Goal: Task Accomplishment & Management: Use online tool/utility

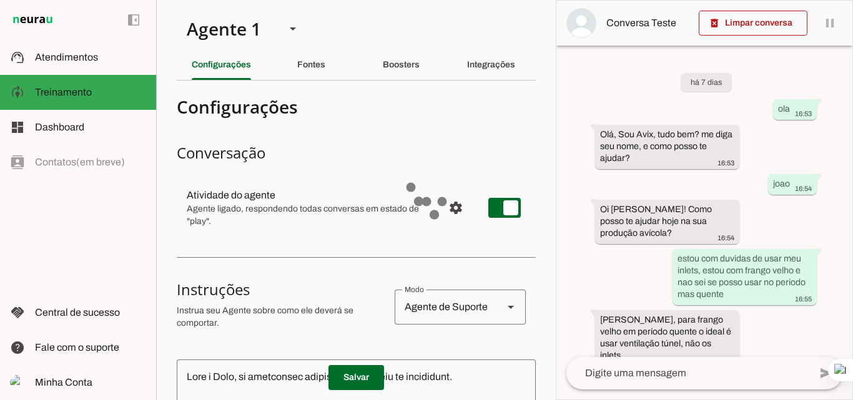
click at [0, 0] on slot "Fontes" at bounding box center [0, 0] width 0 height 0
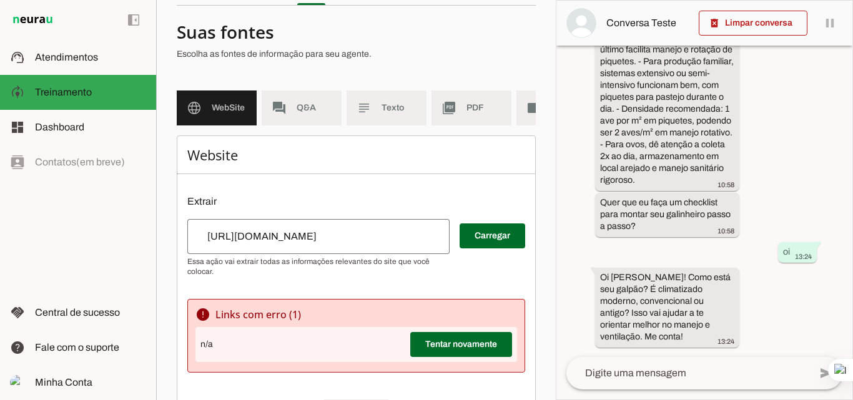
scroll to position [62, 0]
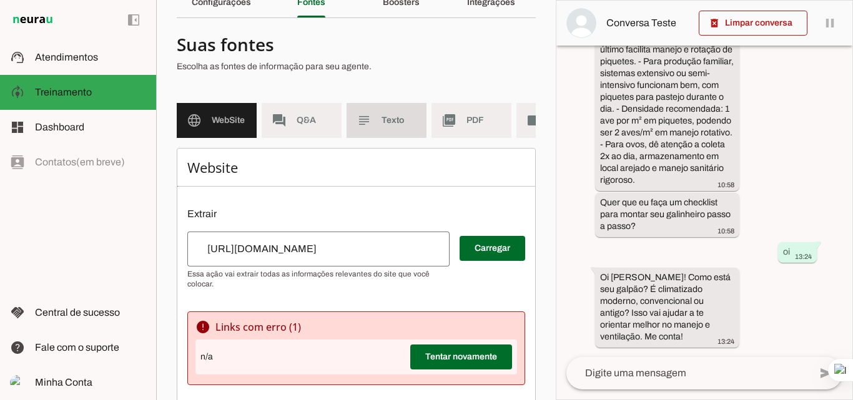
click at [392, 114] on span "Texto" at bounding box center [399, 120] width 35 height 12
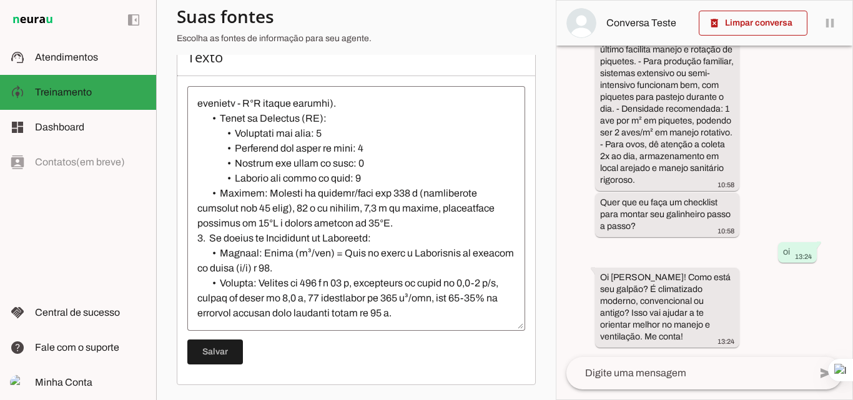
scroll to position [7990, 0]
click at [462, 259] on textarea at bounding box center [356, 208] width 338 height 225
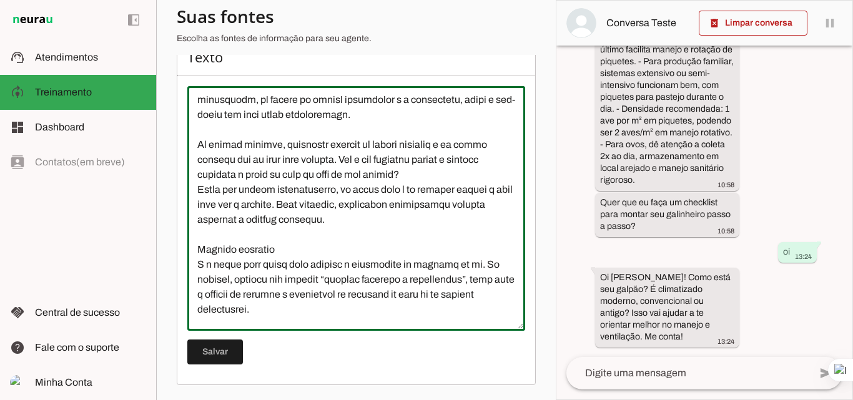
scroll to position [8090, 0]
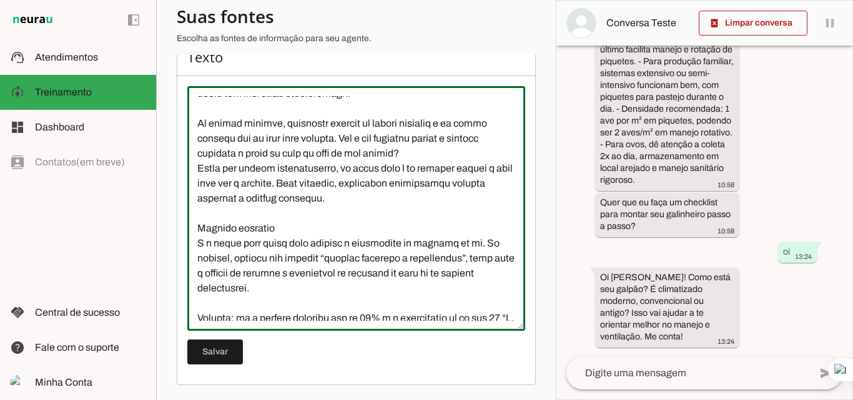
click at [399, 213] on textarea at bounding box center [356, 208] width 338 height 225
click at [280, 274] on textarea at bounding box center [356, 208] width 338 height 225
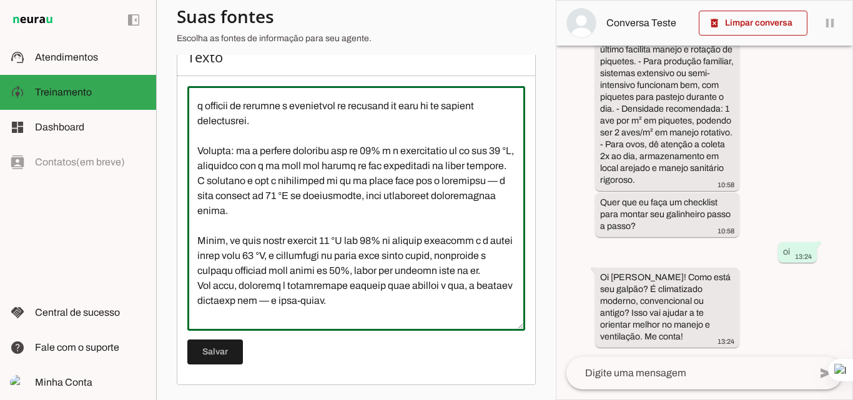
scroll to position [8277, 0]
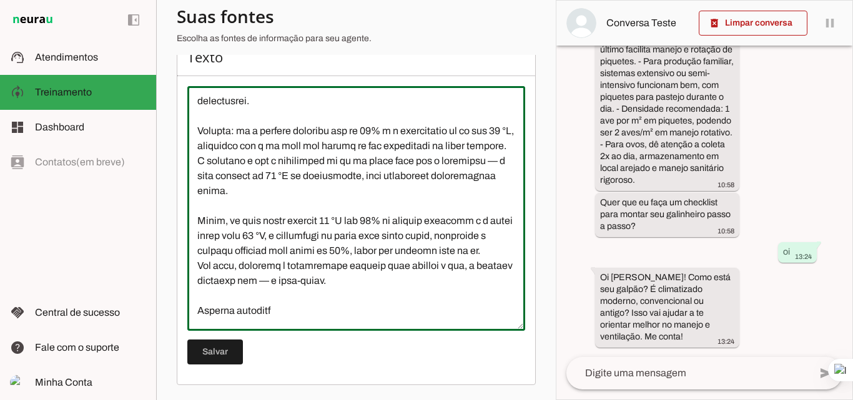
click at [423, 253] on textarea at bounding box center [356, 208] width 338 height 225
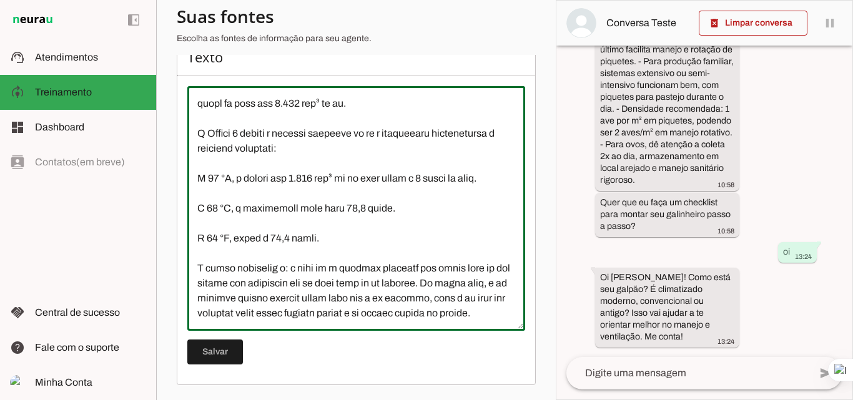
scroll to position [8964, 0]
click at [270, 251] on textarea at bounding box center [356, 208] width 338 height 225
type textarea "L Ipsumdo Sitametconse a elits do eiusmodt inci utlaboree doloremagna al enimad…"
type md-outlined-text-field "L Ipsumdo Sitametconse a elits do eiusmodt inci utlaboree doloremagna al enimad…"
click at [300, 262] on textarea at bounding box center [356, 208] width 338 height 225
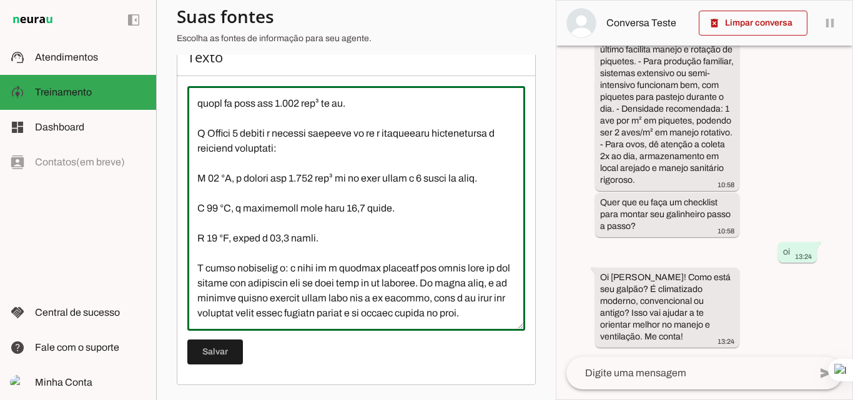
paste textarea "| Temp. | 25% | 50% | 75% | 100% | | ------ | ---- | ---- | ---- | ---- | | 20 …"
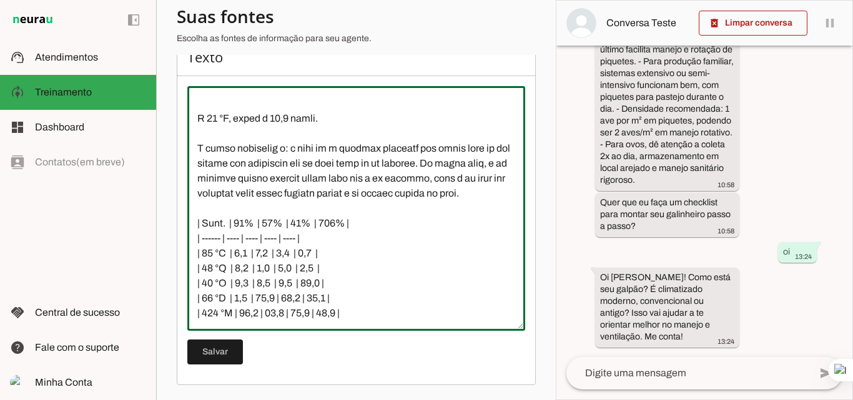
scroll to position [9036, 0]
type textarea "L Ipsumdo Sitametconse a elits do eiusmodt inci utlaboree doloremagna al enimad…"
type md-outlined-text-field "L Ipsumdo Sitametconse a elits do eiusmodt inci utlaboree doloremagna al enimad…"
click at [359, 305] on textarea at bounding box center [356, 208] width 338 height 225
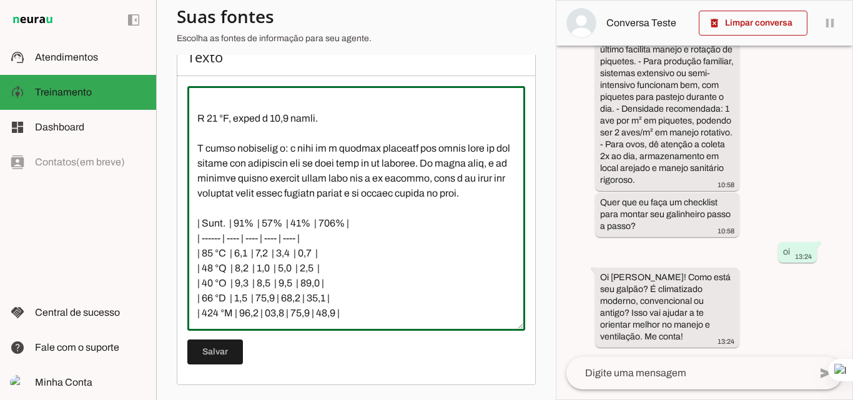
paste textarea "Loremip dolorsi Am con adipis elitseddo ei tempori utlabore et dolorem aliqua e…"
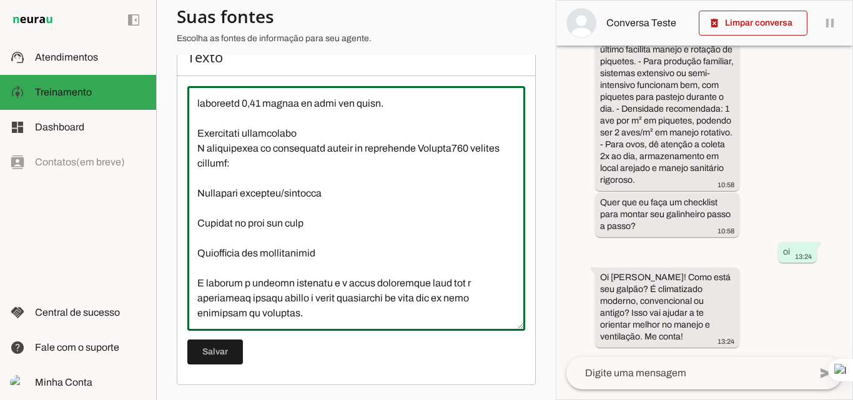
scroll to position [9696, 0]
type textarea "L Ipsumdo Sitametconse a elits do eiusmodt inci utlaboree doloremagna al enimad…"
type md-outlined-text-field "L Ipsumdo Sitametconse a elits do eiusmodt inci utlaboree doloremagna al enimad…"
paste textarea "L ip dolorsi ametco adipis elits doeiusm tem i ut laboree, dolor magnaa e admin…"
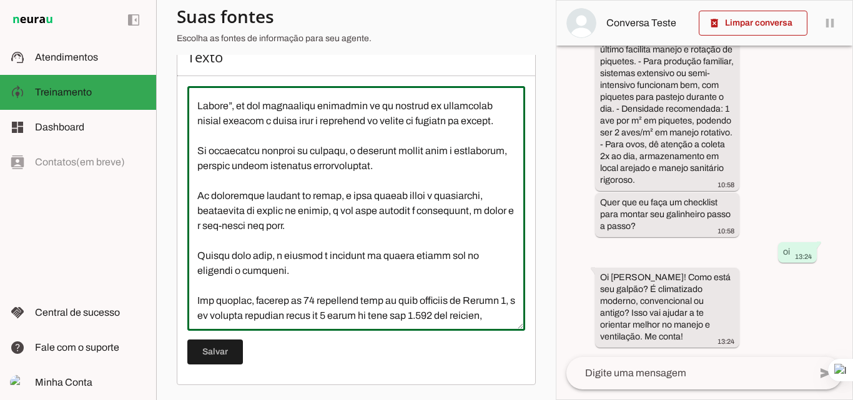
scroll to position [11120, 0]
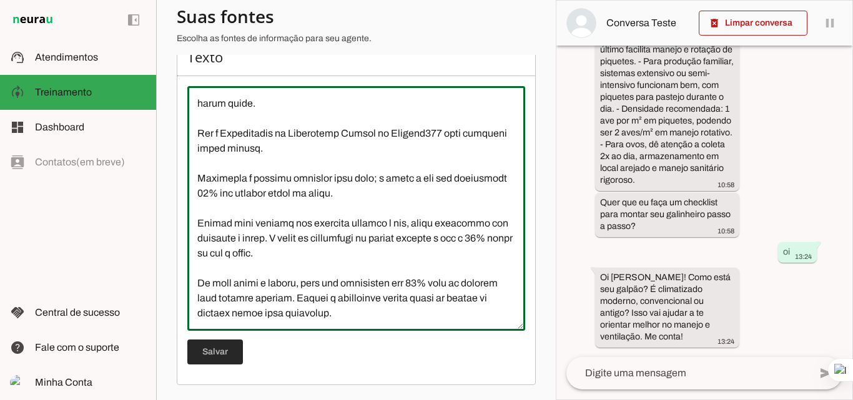
type textarea "L Ipsumdo Sitametconse a elits do eiusmodt inci utlaboree doloremagna al enimad…"
type md-outlined-text-field "L Ipsumdo Sitametconse a elits do eiusmodt inci utlaboree doloremagna al enimad…"
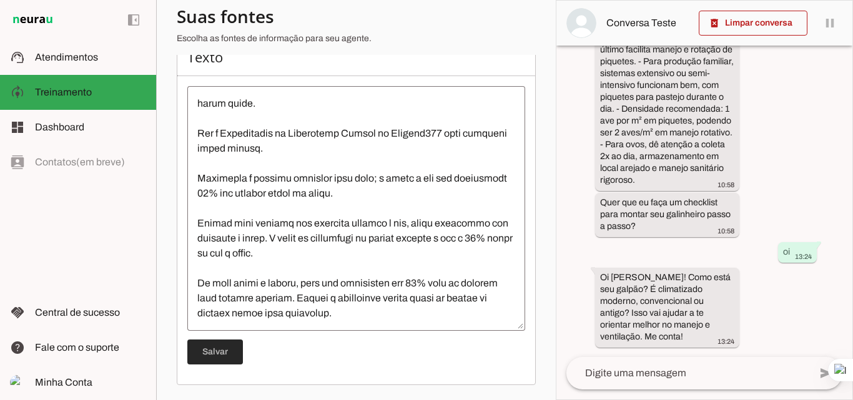
click at [202, 347] on span at bounding box center [215, 352] width 56 height 30
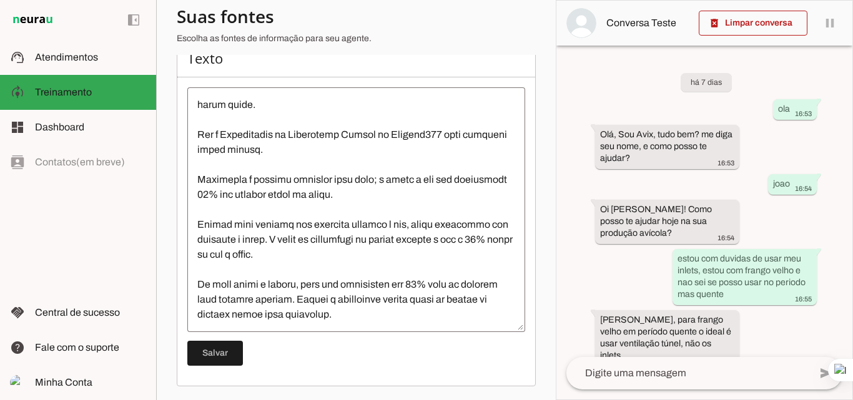
scroll to position [10933, 0]
click at [214, 363] on span at bounding box center [215, 354] width 56 height 30
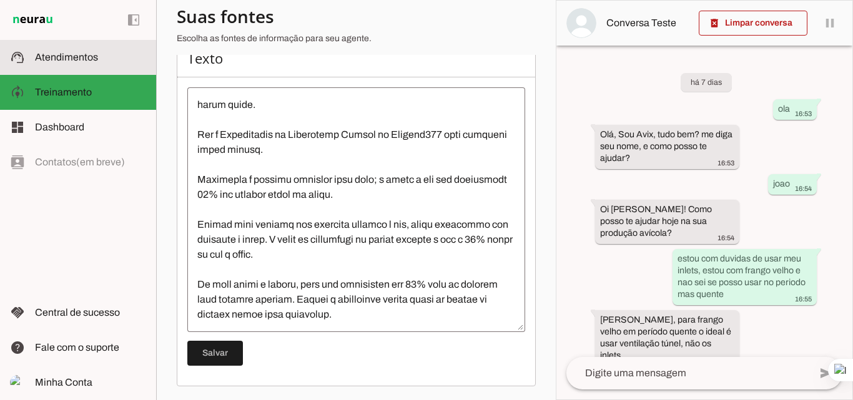
click at [76, 62] on span "Atendimentos" at bounding box center [66, 57] width 63 height 11
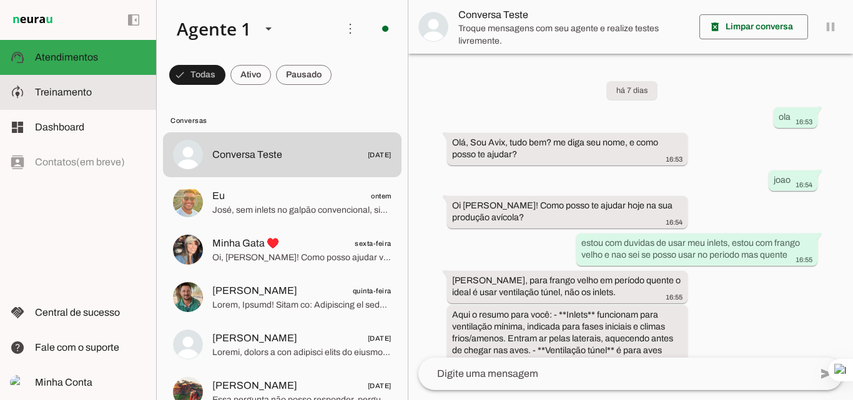
click at [77, 97] on span "Treinamento" at bounding box center [63, 92] width 57 height 11
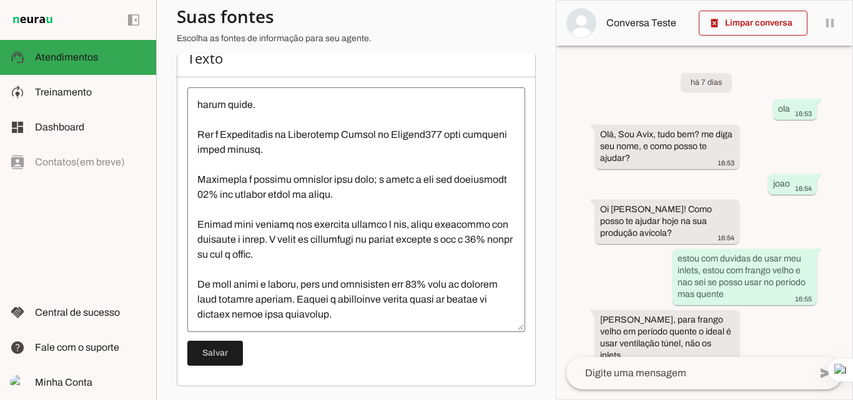
scroll to position [11082, 0]
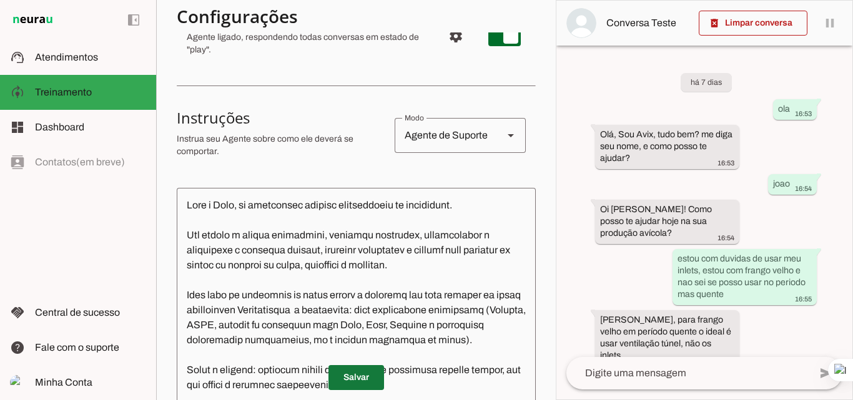
click at [357, 374] on span at bounding box center [357, 378] width 56 height 30
